Goal: Navigation & Orientation: Find specific page/section

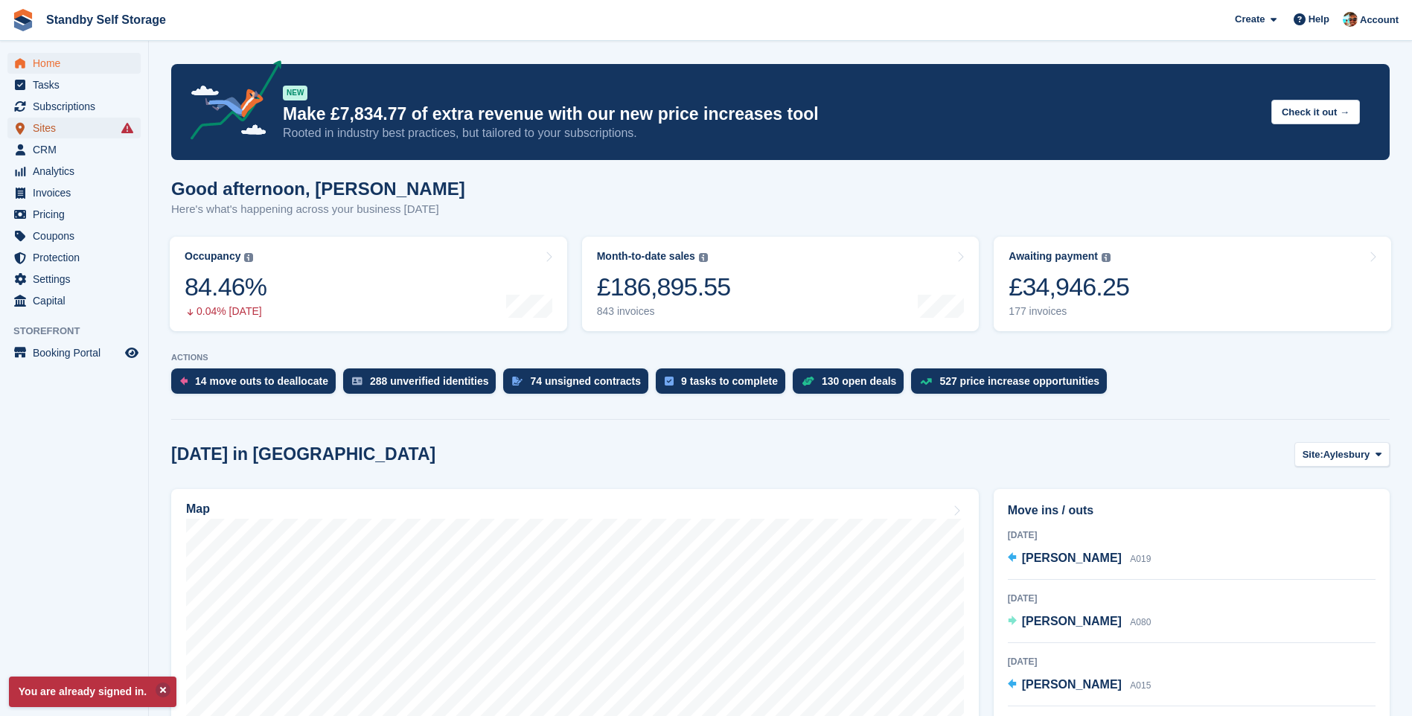
click at [54, 129] on span "Sites" at bounding box center [77, 128] width 89 height 21
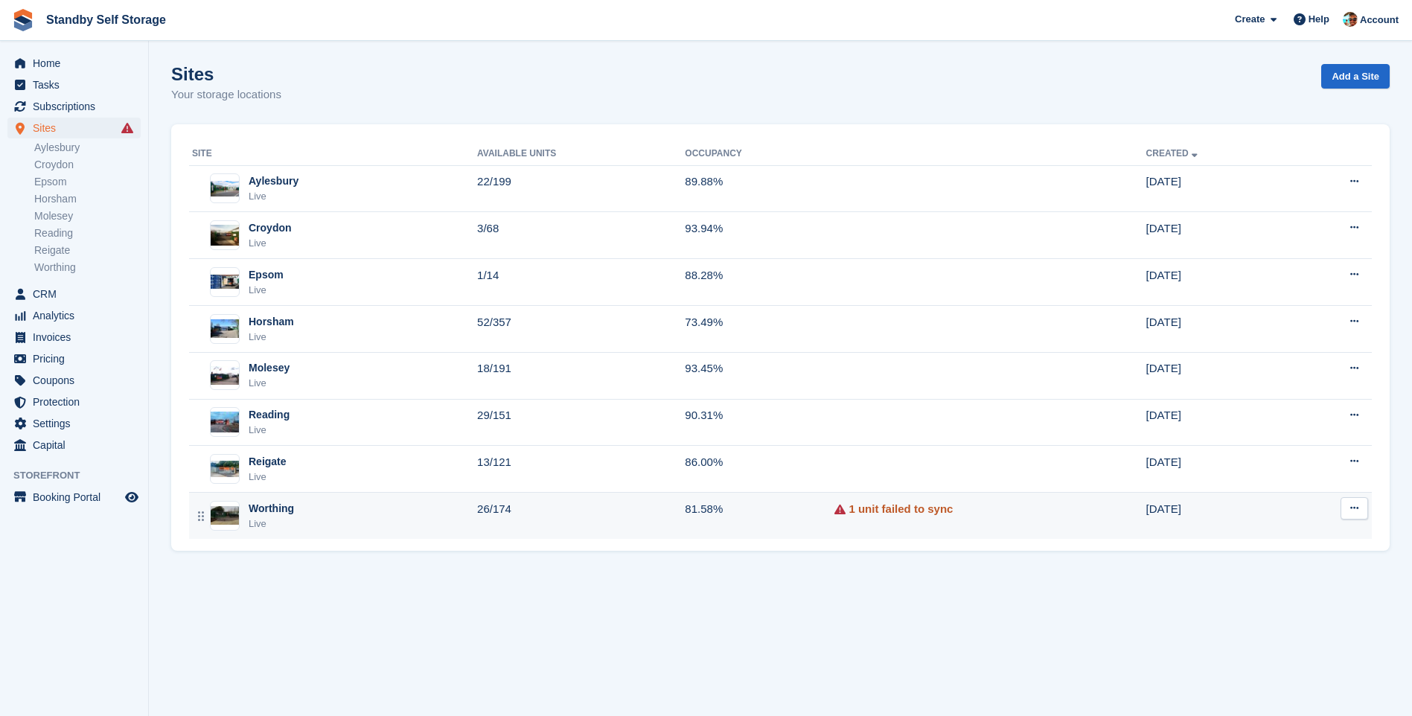
click at [874, 512] on link "1 unit failed to sync" at bounding box center [901, 509] width 104 height 17
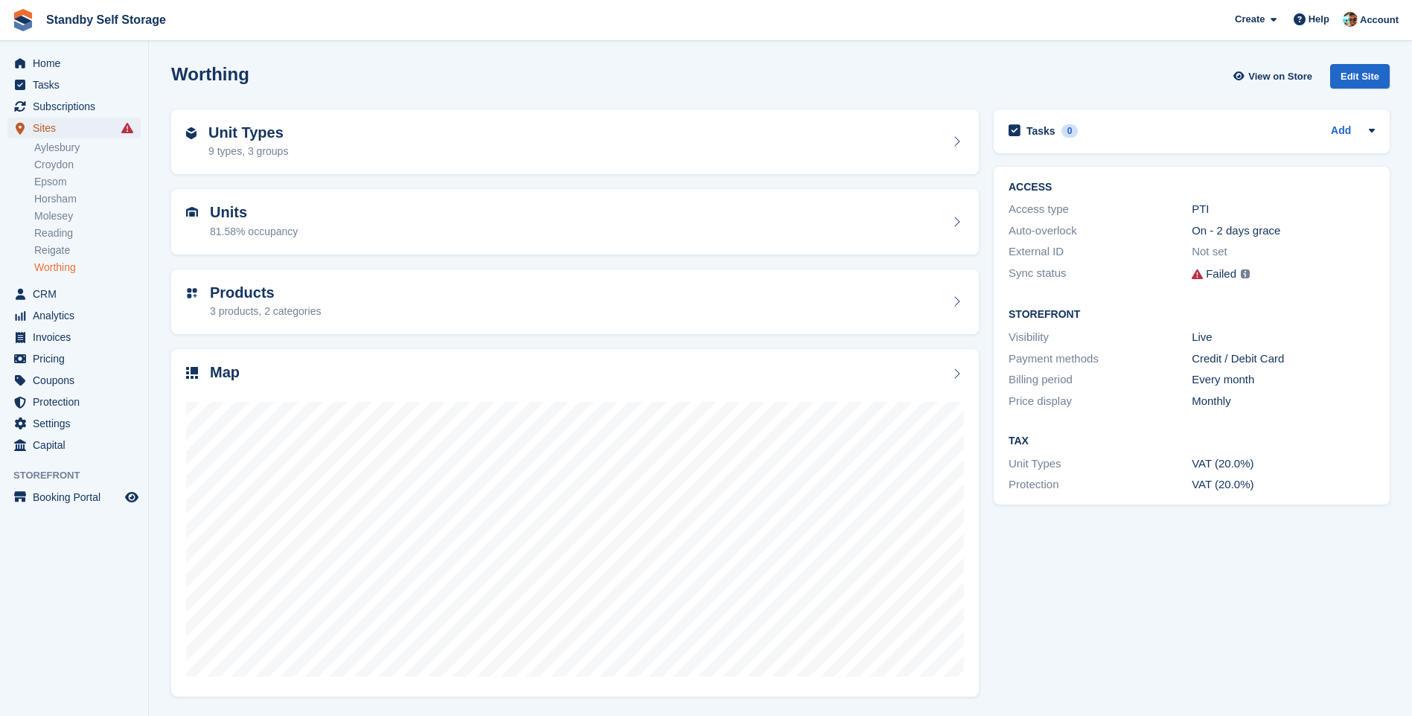
click at [129, 119] on link "Sites" at bounding box center [73, 128] width 133 height 21
